Goal: Navigation & Orientation: Understand site structure

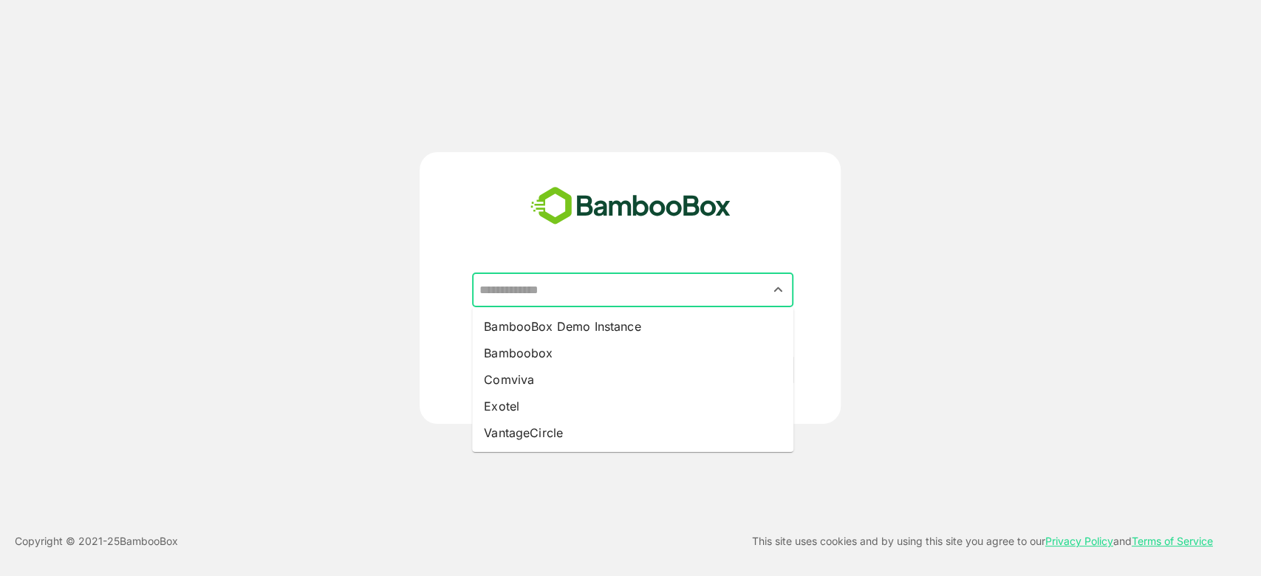
click at [699, 286] on input "text" at bounding box center [632, 290] width 315 height 28
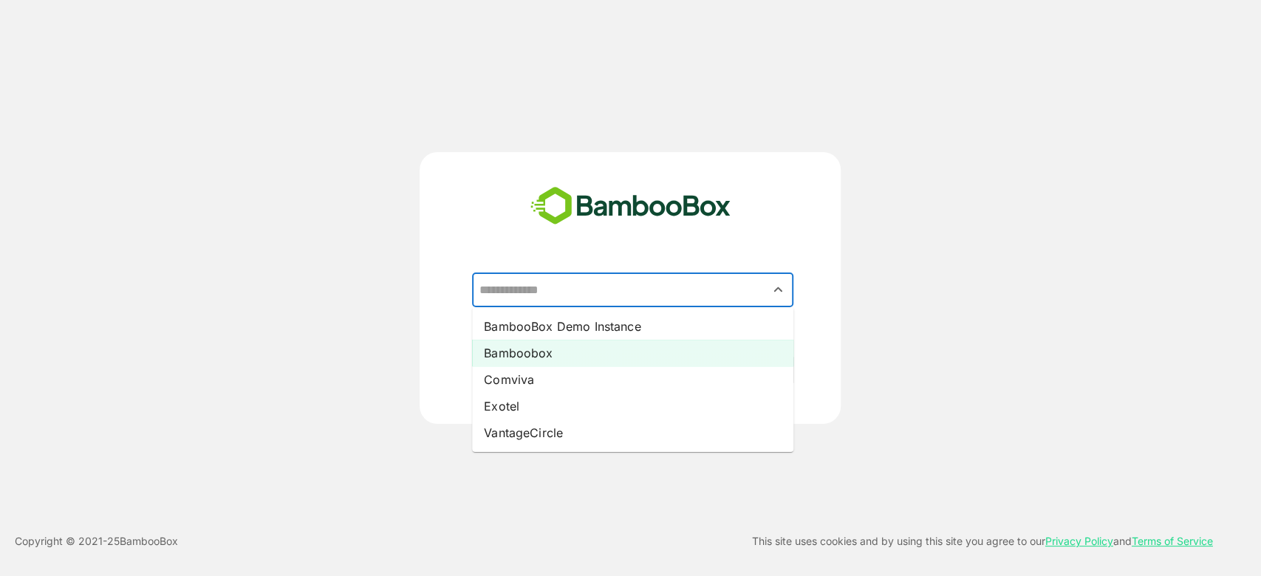
click at [578, 360] on li "Bamboobox" at bounding box center [632, 353] width 321 height 27
type input "*********"
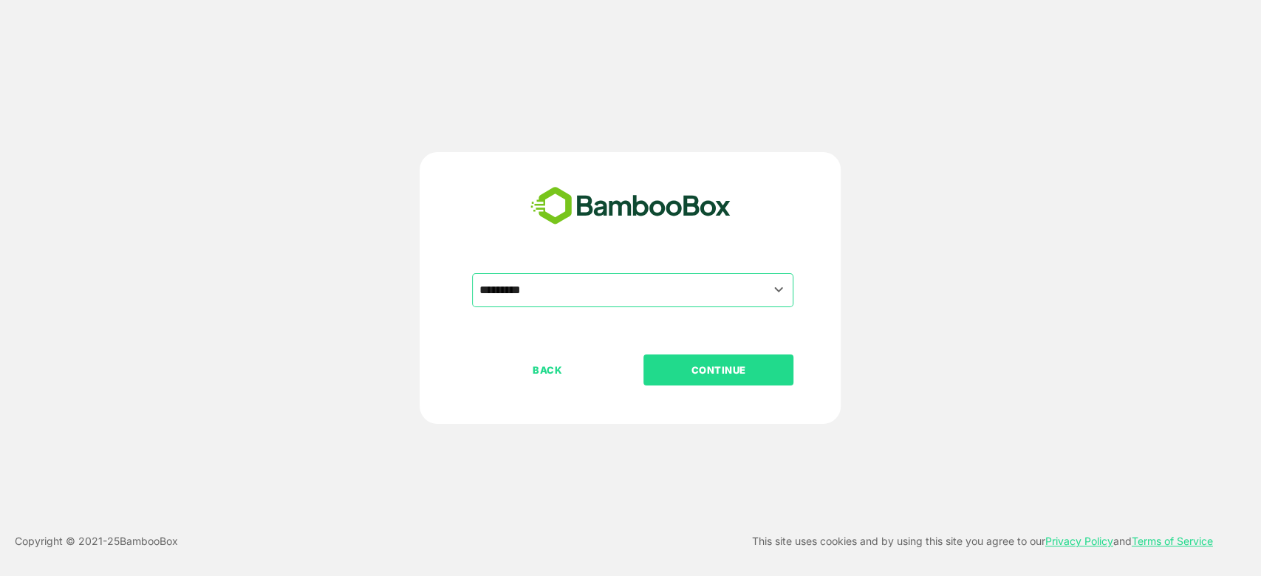
click at [706, 370] on p "CONTINUE" at bounding box center [719, 370] width 148 height 16
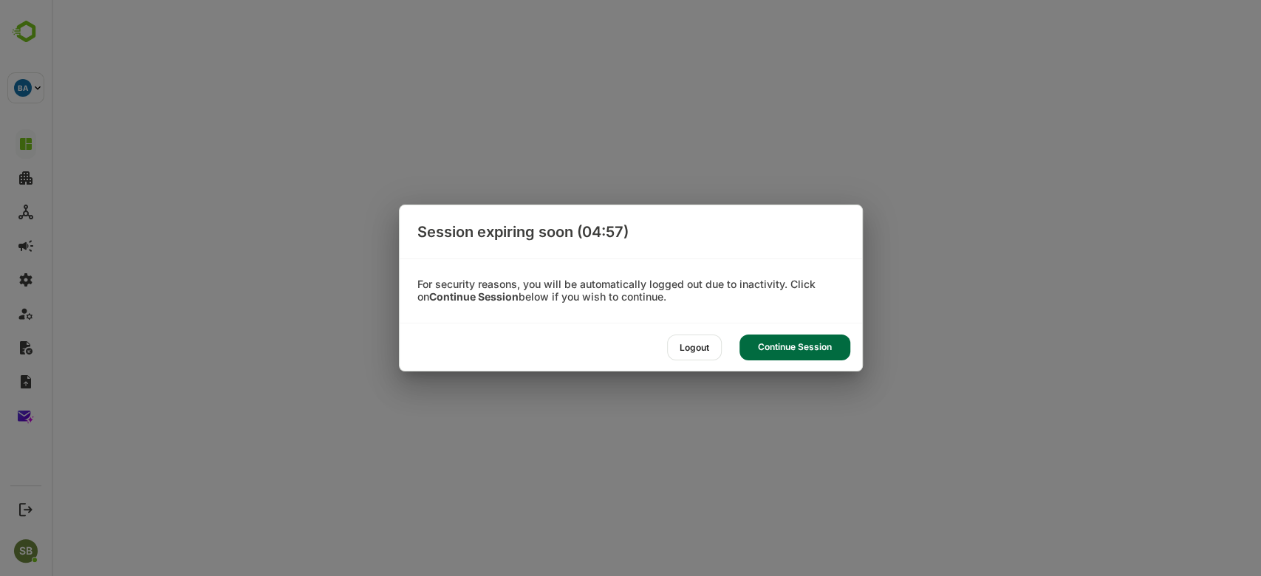
click at [793, 357] on div "Continue Session" at bounding box center [794, 348] width 111 height 26
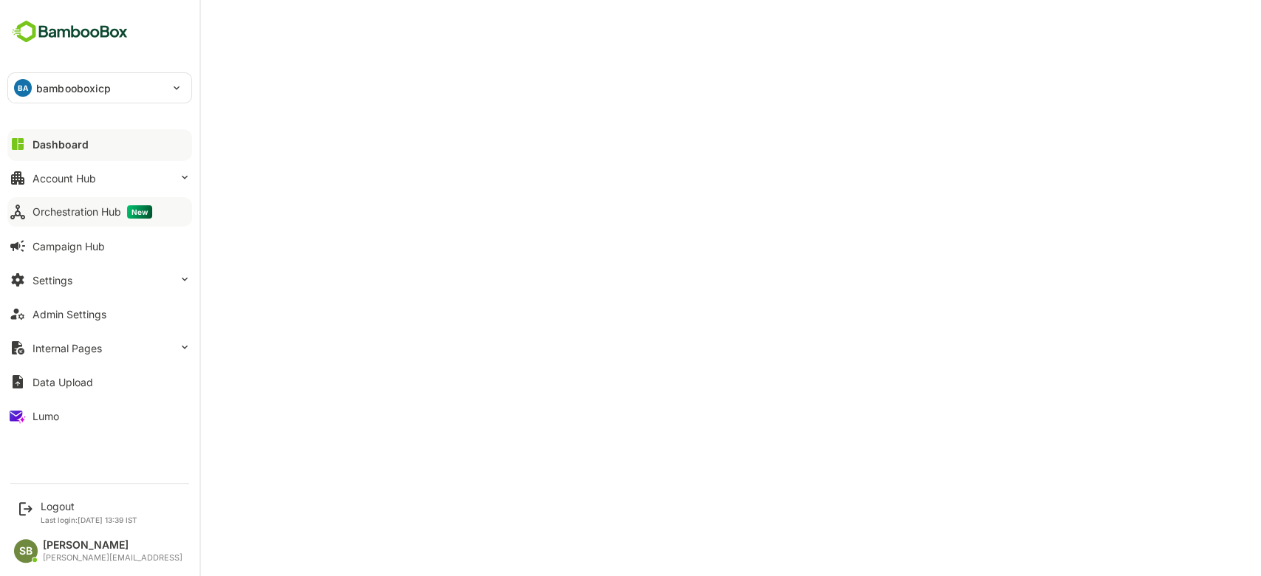
click at [77, 210] on div "Orchestration Hub New" at bounding box center [93, 211] width 120 height 13
click at [124, 191] on button "Account Hub" at bounding box center [99, 178] width 185 height 30
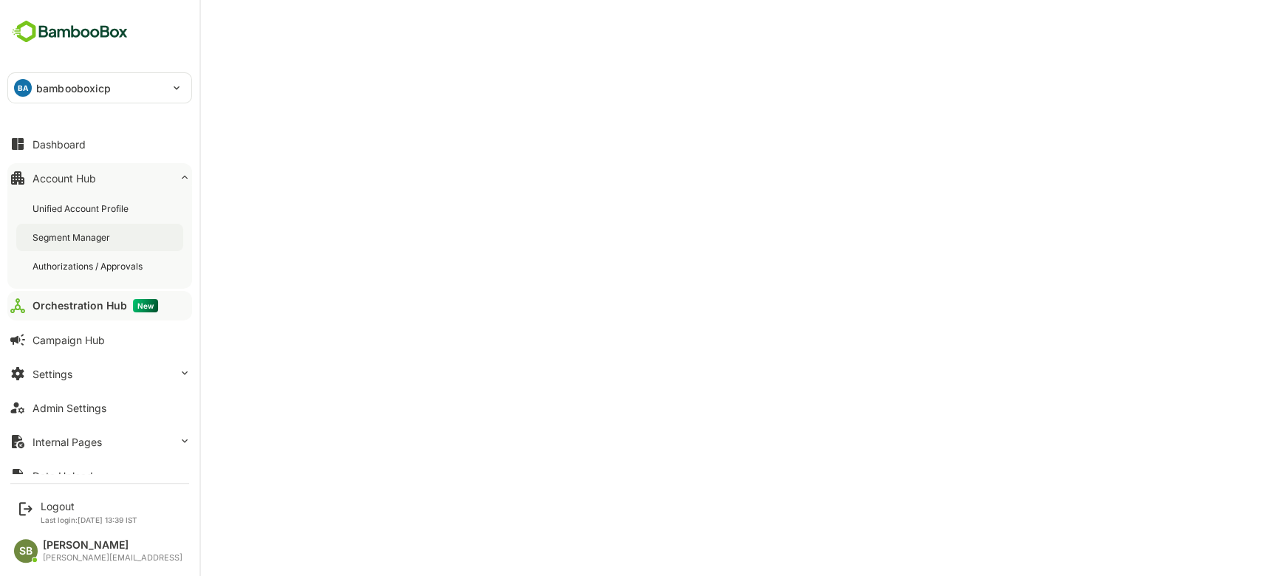
click at [81, 239] on div "Segment Manager" at bounding box center [73, 237] width 81 height 13
click at [106, 210] on div "Unified Account Profile" at bounding box center [82, 208] width 99 height 13
click at [57, 141] on div "Dashboard" at bounding box center [59, 144] width 53 height 13
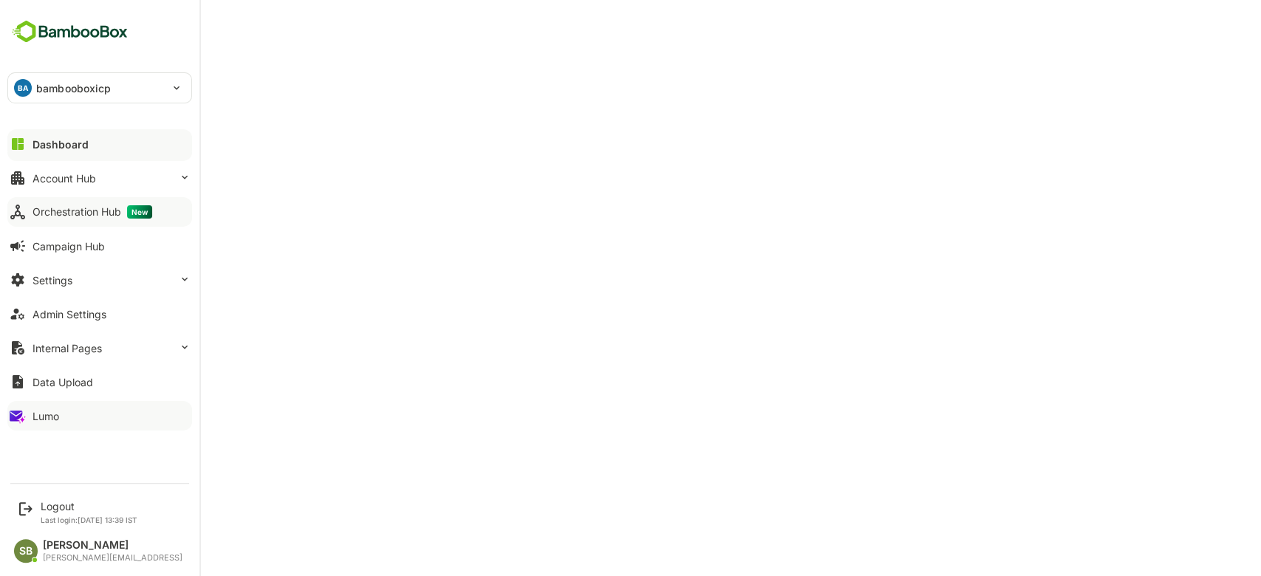
click at [21, 426] on button "Lumo" at bounding box center [99, 416] width 185 height 30
click at [77, 142] on div "Dashboard" at bounding box center [59, 144] width 53 height 13
click at [106, 270] on button "Settings" at bounding box center [99, 280] width 185 height 30
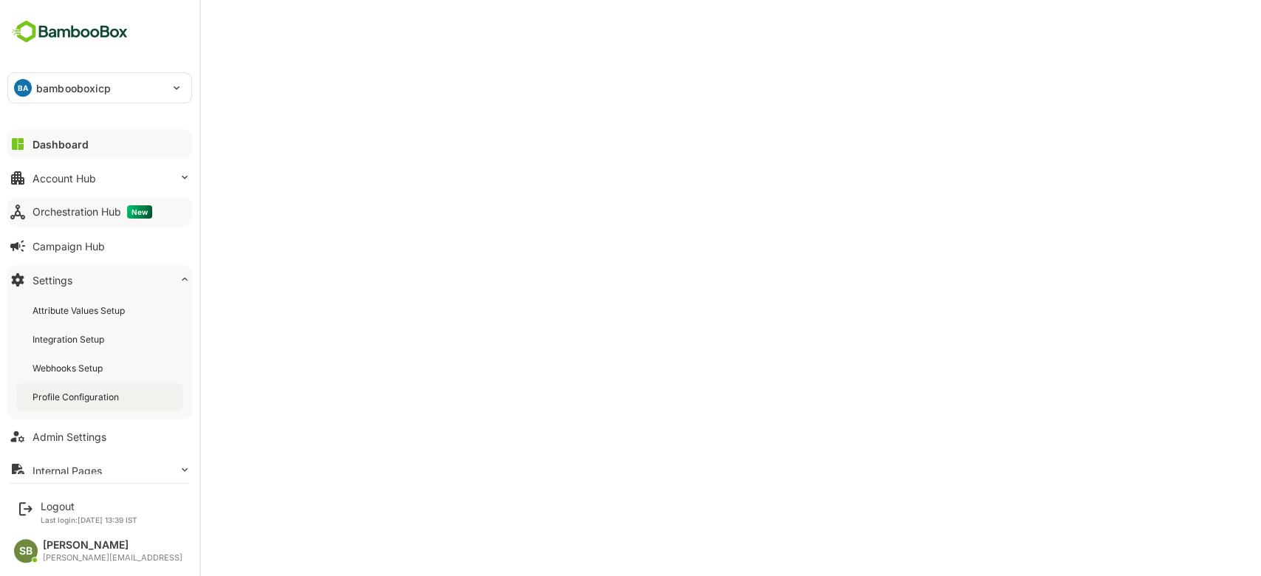
click at [63, 391] on div "Profile Configuration" at bounding box center [77, 397] width 89 height 13
